Goal: Task Accomplishment & Management: Manage account settings

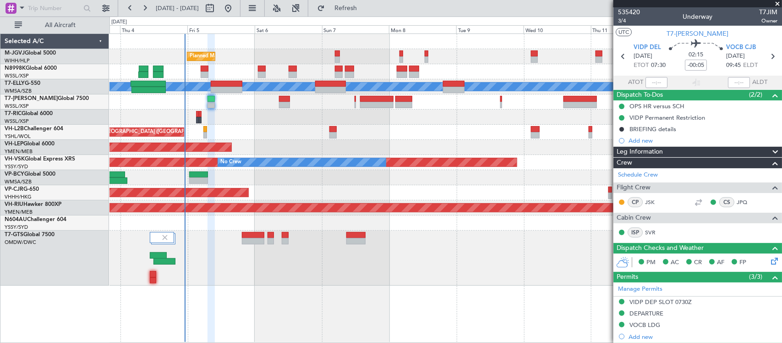
scroll to position [139, 0]
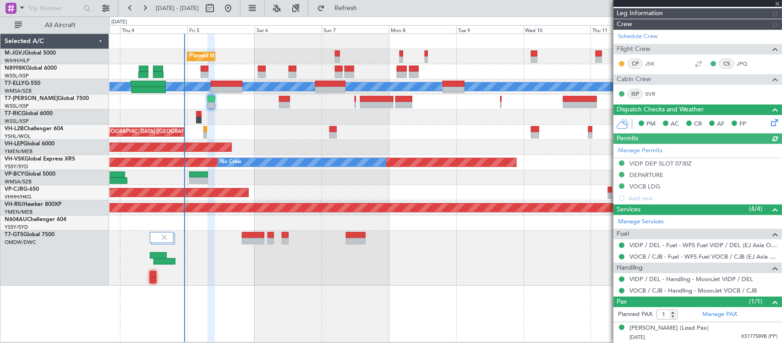
type input "[PERSON_NAME] (BTA)"
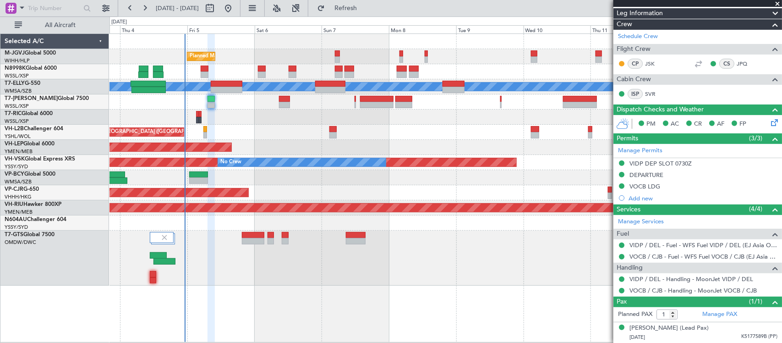
click at [477, 228] on div at bounding box center [445, 222] width 672 height 15
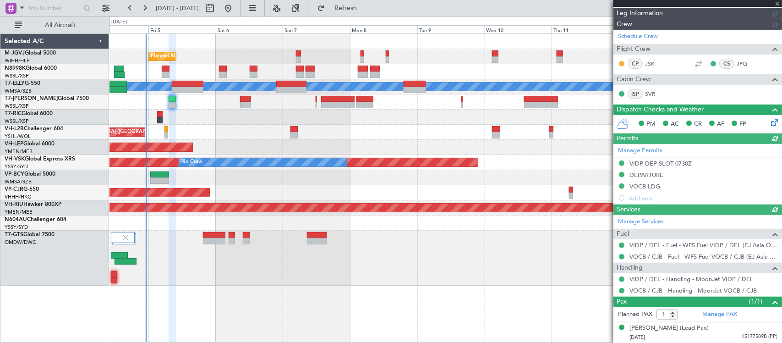
type input "[PERSON_NAME] (BTA)"
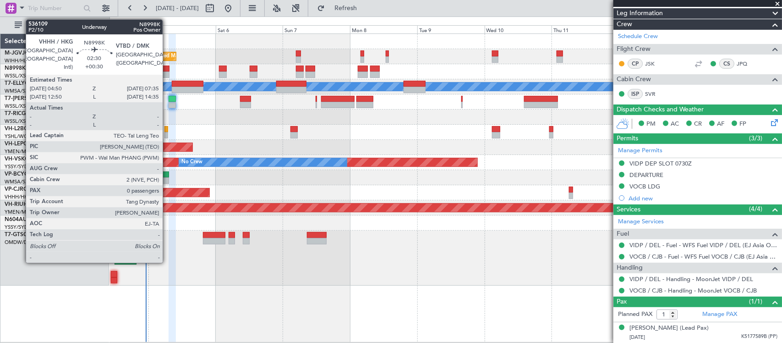
click at [167, 69] on div at bounding box center [166, 69] width 8 height 6
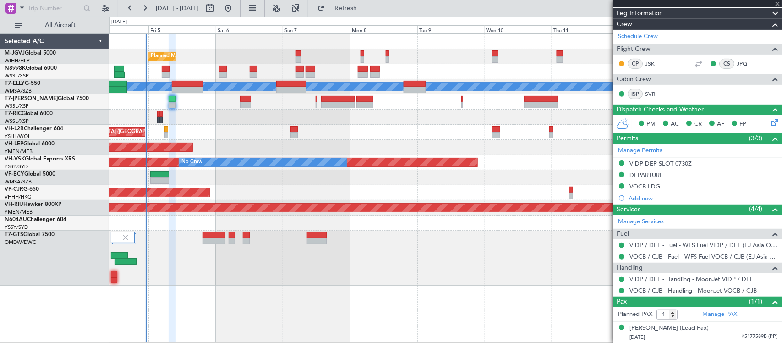
type input "+00:30"
type input "0"
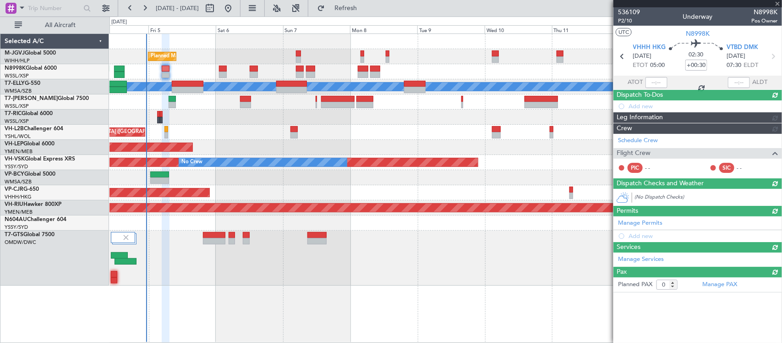
scroll to position [0, 0]
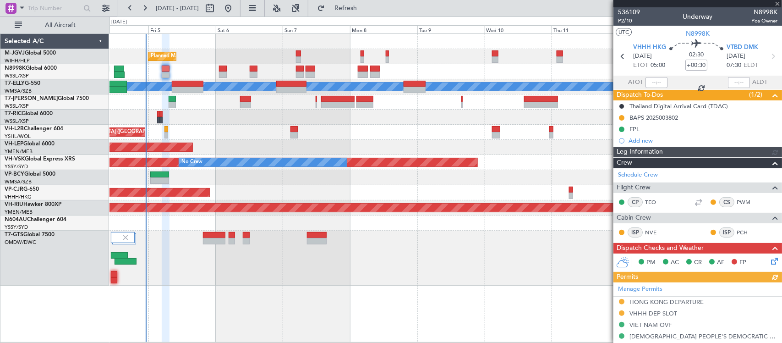
type input "[PERSON_NAME] (BTA)"
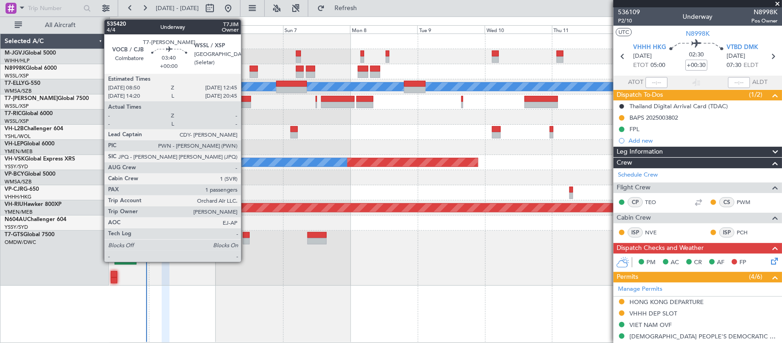
click at [246, 100] on div at bounding box center [245, 99] width 11 height 6
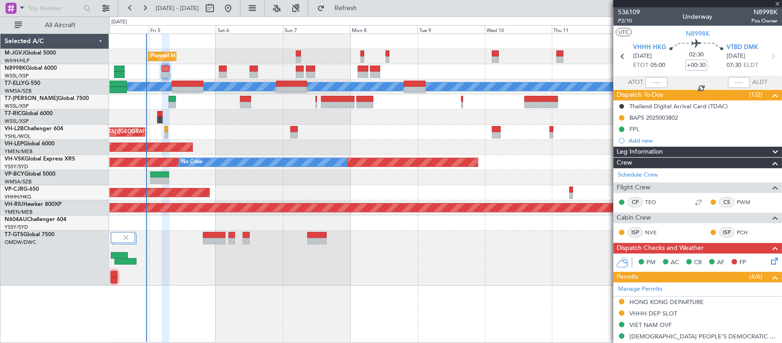
type input "1"
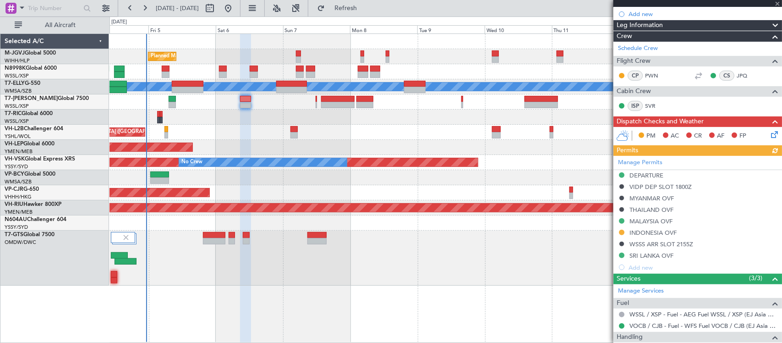
scroll to position [191, 0]
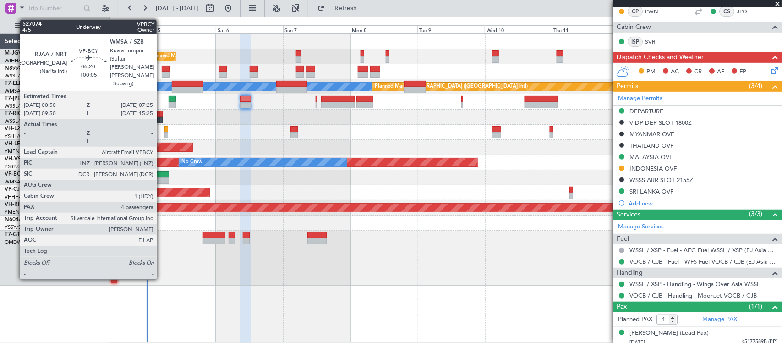
click at [161, 180] on div at bounding box center [159, 180] width 19 height 6
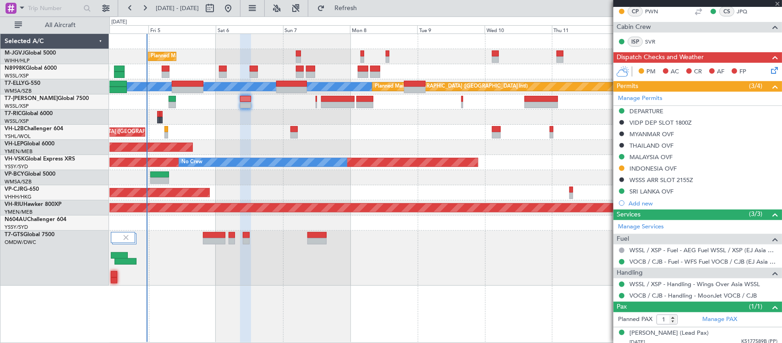
type input "+00:05"
type input "4"
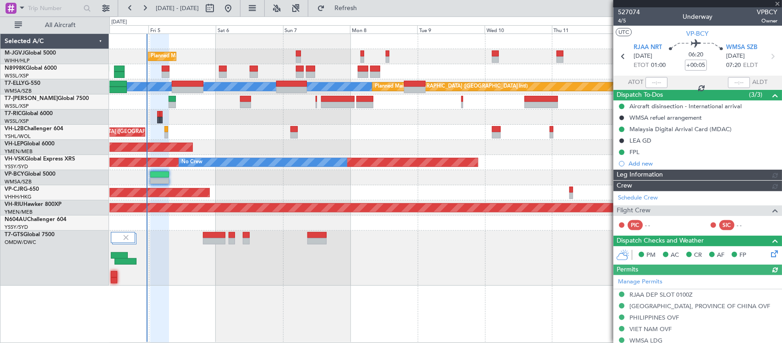
type input "[PERSON_NAME] (BTA)"
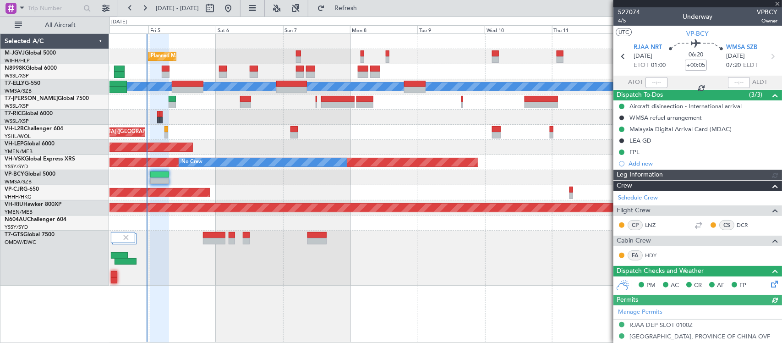
type input "[PERSON_NAME] (BTA)"
click at [285, 134] on div "Planned Maint [GEOGRAPHIC_DATA] (Seletar) Planned Maint [GEOGRAPHIC_DATA] (Sele…" at bounding box center [445, 160] width 672 height 252
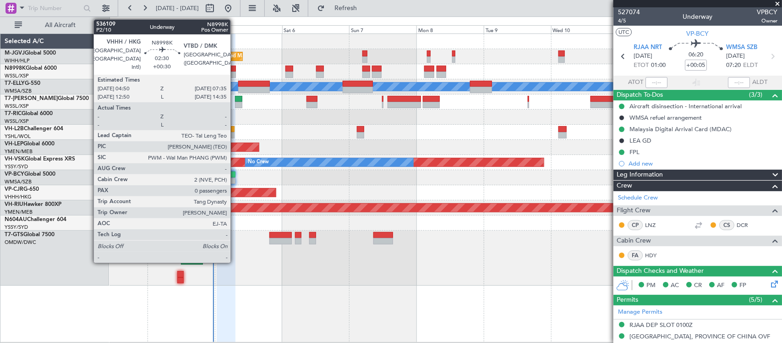
click at [235, 67] on div at bounding box center [232, 69] width 8 height 6
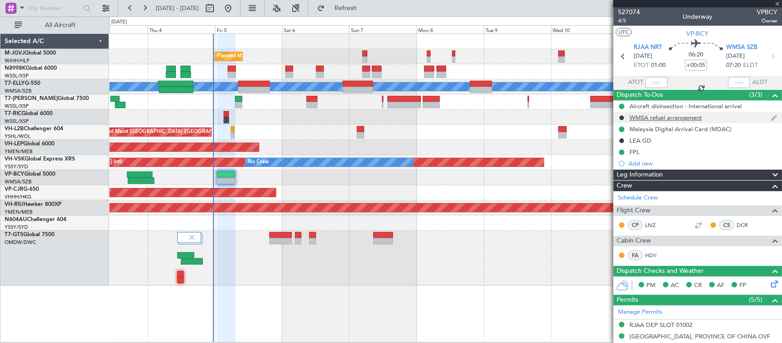
type input "+00:30"
type input "0"
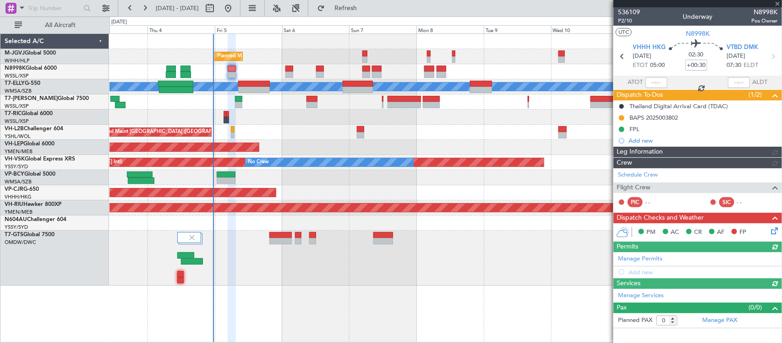
type input "[PERSON_NAME] (BTA)"
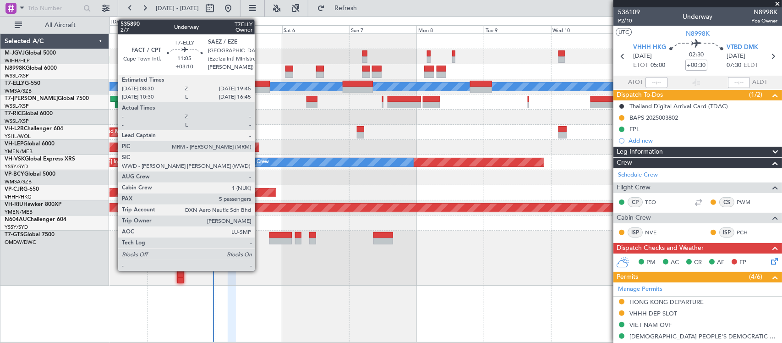
click at [259, 85] on div at bounding box center [254, 84] width 32 height 6
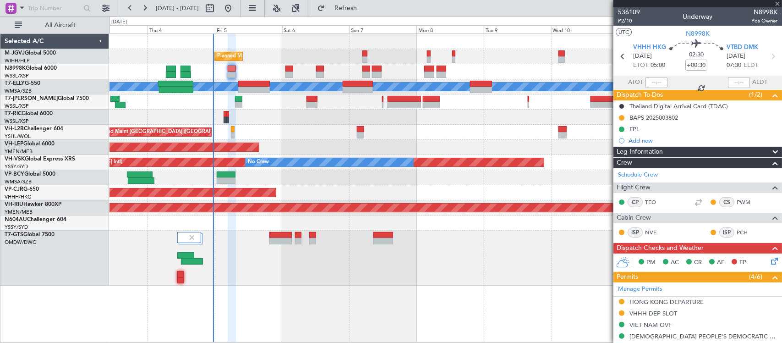
type input "+03:10"
type input "5"
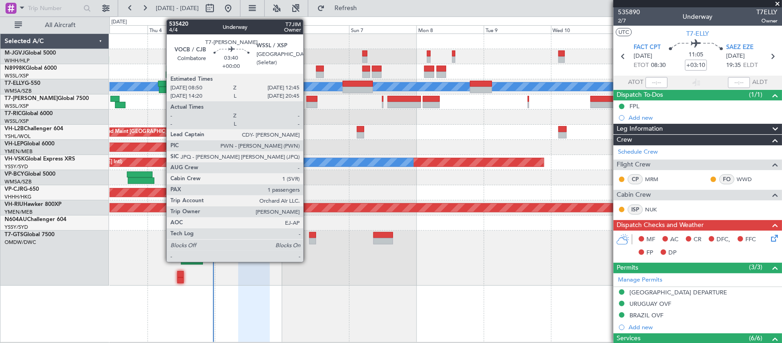
click at [308, 104] on div at bounding box center [311, 105] width 11 height 6
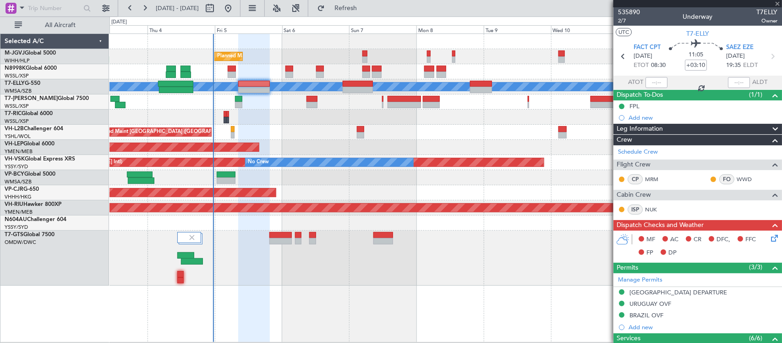
type input "1"
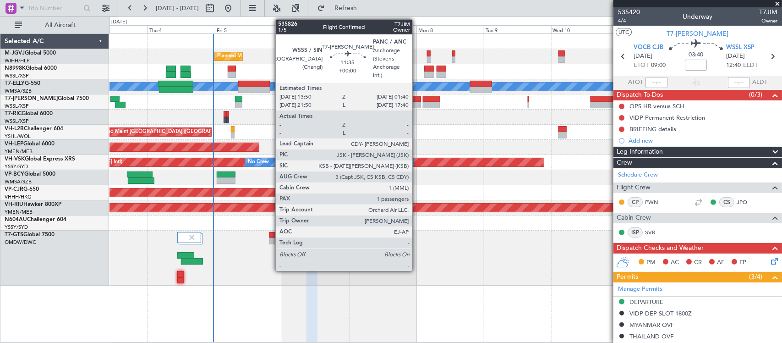
click at [417, 99] on div at bounding box center [404, 99] width 33 height 6
